Goal: Find specific page/section: Find specific page/section

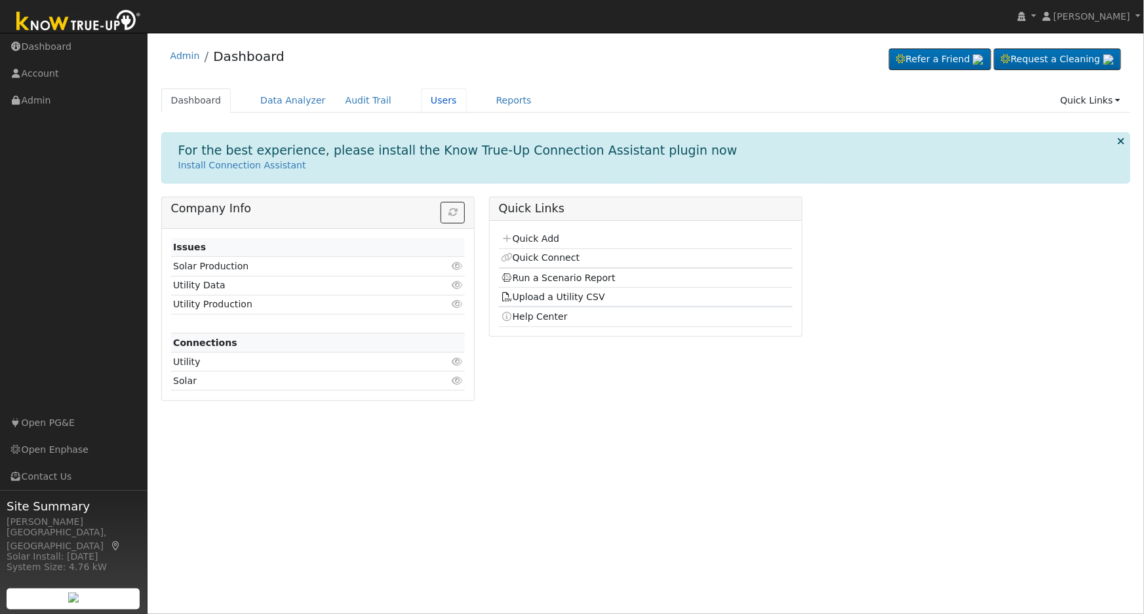
click at [421, 106] on link "Users" at bounding box center [444, 100] width 46 height 24
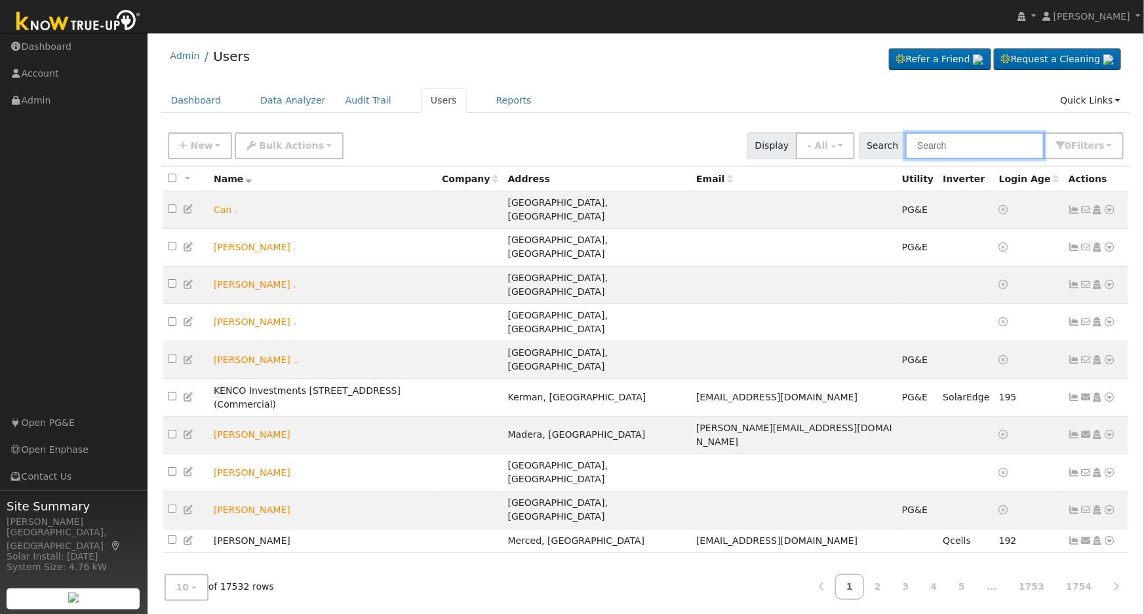
click at [944, 148] on input "text" at bounding box center [974, 145] width 139 height 27
click at [981, 147] on input "text" at bounding box center [974, 145] width 139 height 27
paste input "[PERSON_NAME]"
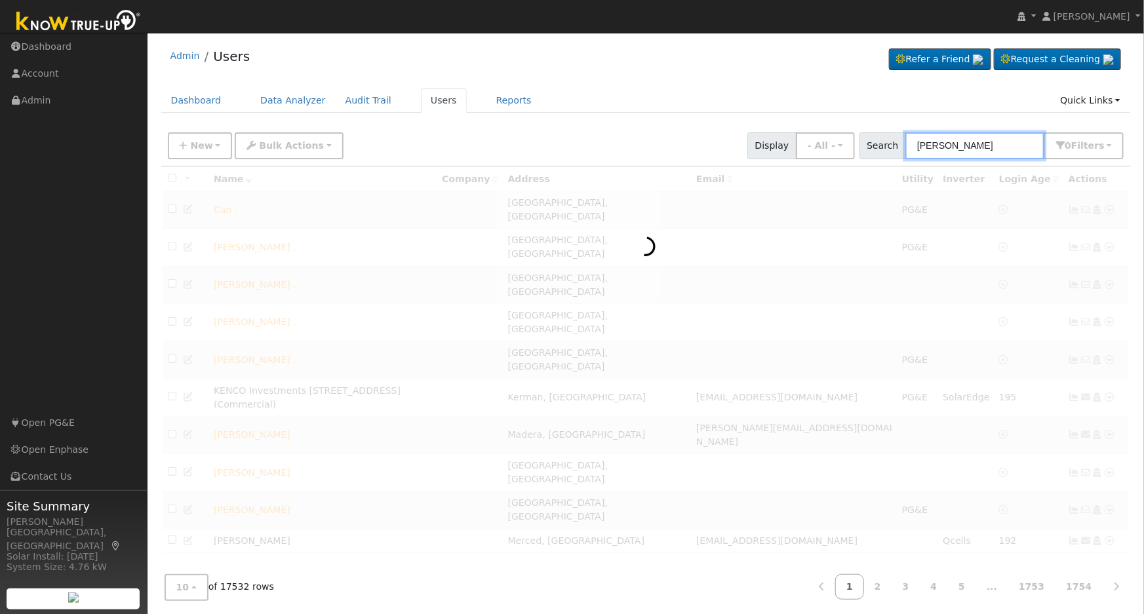
type input "[PERSON_NAME]"
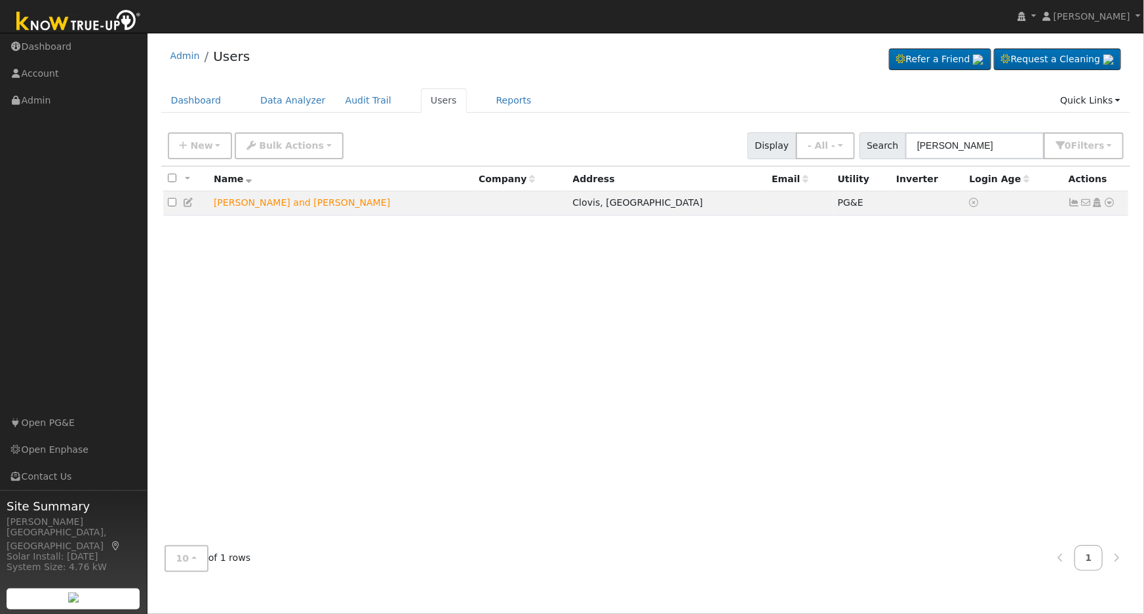
click at [1110, 205] on icon at bounding box center [1110, 202] width 12 height 9
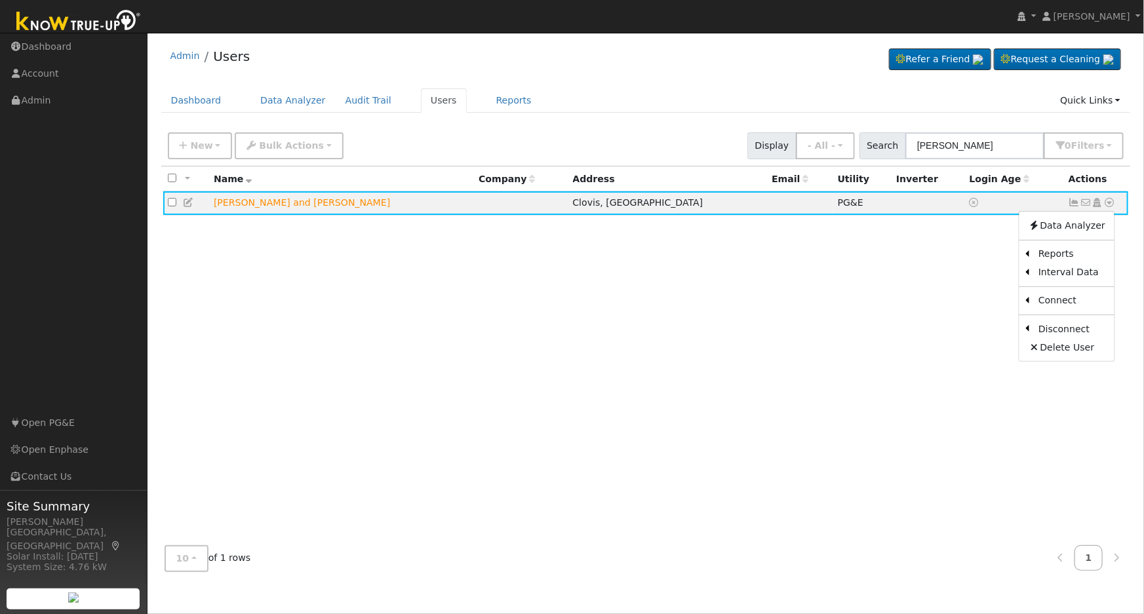
click at [0, 0] on link "Scenario" at bounding box center [0, 0] width 0 height 0
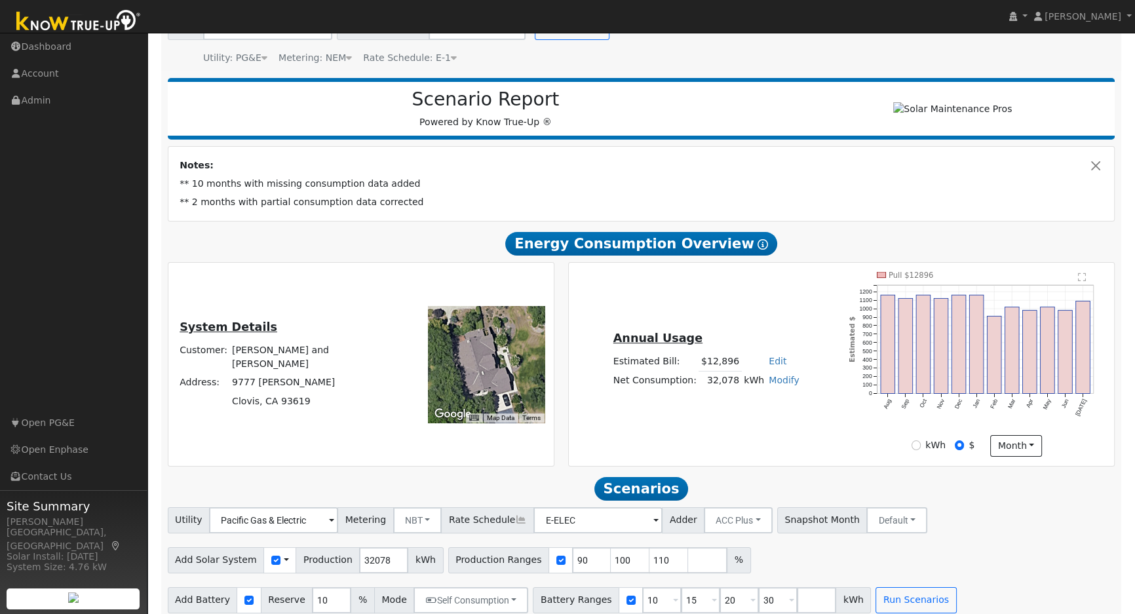
scroll to position [136, 0]
